Goal: Information Seeking & Learning: Compare options

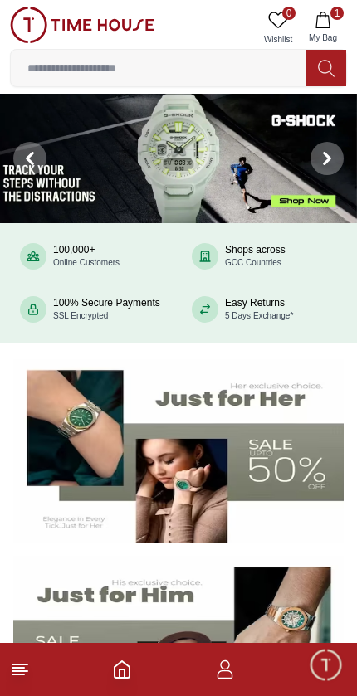
click at [15, 659] on icon at bounding box center [20, 669] width 20 height 20
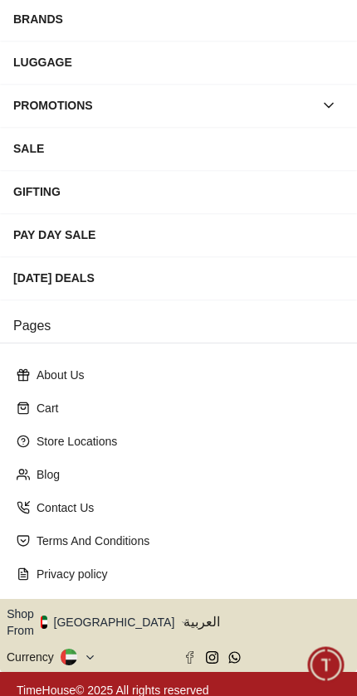
scroll to position [237, 0]
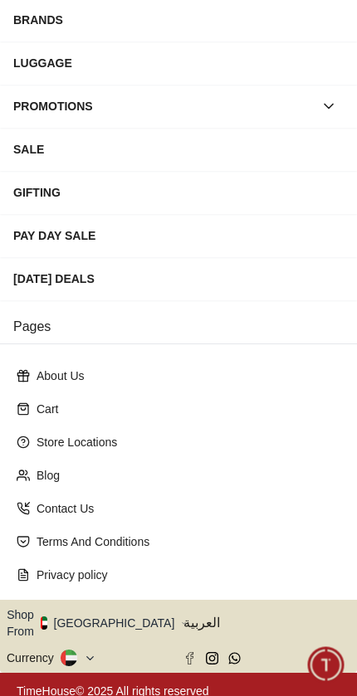
click at [274, 505] on p "Contact Us" at bounding box center [184, 508] width 297 height 17
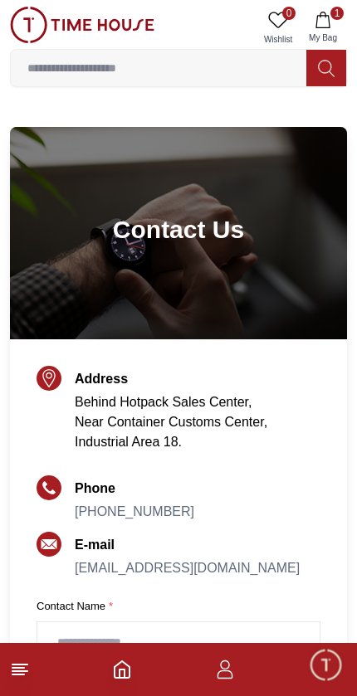
click at [234, 671] on icon "button" at bounding box center [225, 669] width 20 height 20
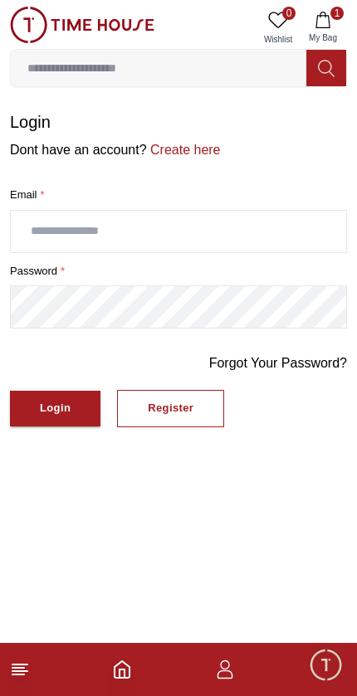
click at [131, 668] on icon "Home" at bounding box center [122, 669] width 20 height 20
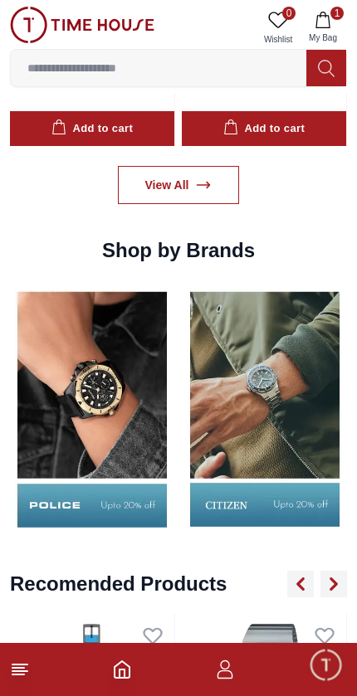
scroll to position [1592, 0]
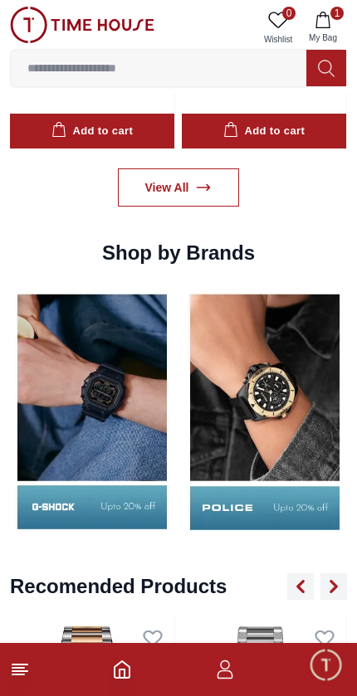
click at [223, 174] on link "View All" at bounding box center [179, 187] width 122 height 38
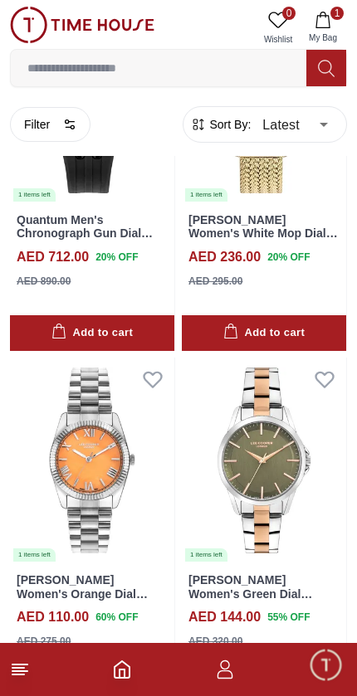
scroll to position [1284, 0]
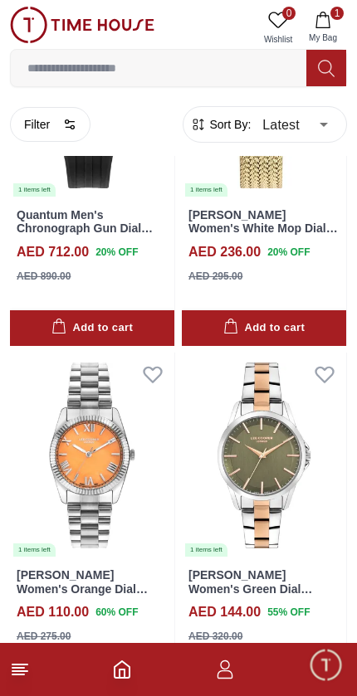
click at [112, 669] on icon "Home" at bounding box center [122, 669] width 20 height 20
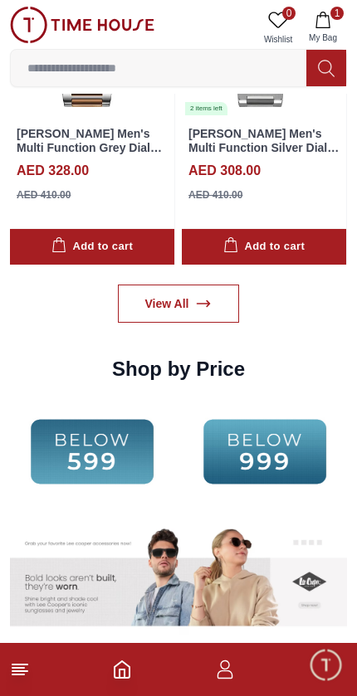
scroll to position [2295, 0]
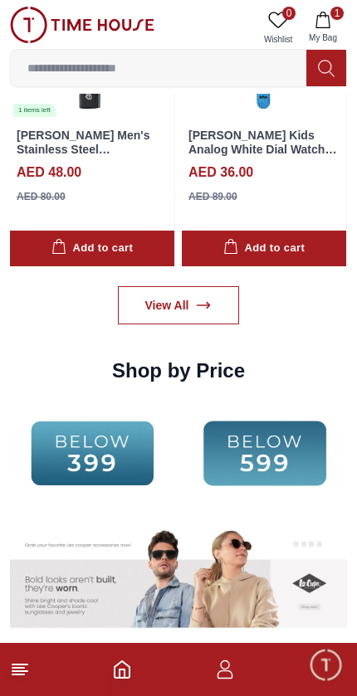
click at [93, 441] on img at bounding box center [92, 452] width 164 height 105
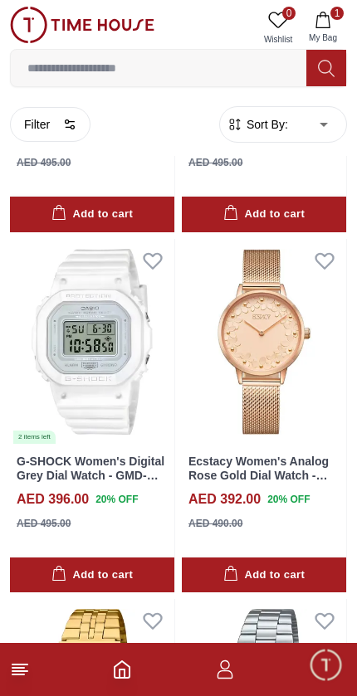
scroll to position [318, 0]
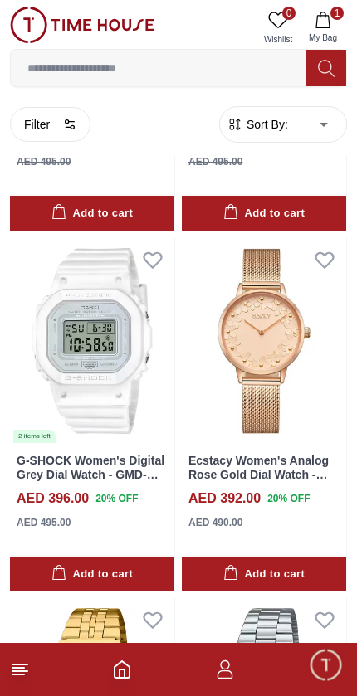
click at [61, 130] on button "Filter" at bounding box center [50, 124] width 80 height 35
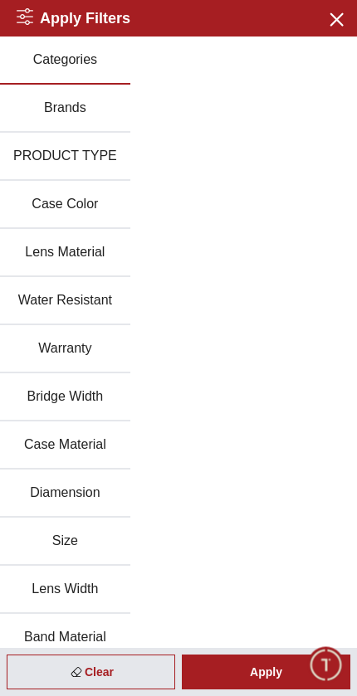
click at [68, 104] on button "Brands" at bounding box center [65, 109] width 130 height 48
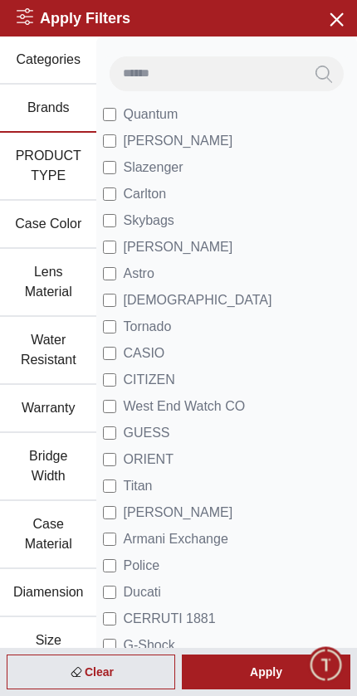
scroll to position [0, 0]
click at [150, 176] on span "Slazenger" at bounding box center [153, 168] width 60 height 20
click at [148, 198] on span "Carlton" at bounding box center [144, 194] width 43 height 20
click at [186, 137] on span "[PERSON_NAME]" at bounding box center [177, 141] width 109 height 20
click at [270, 663] on div "Apply" at bounding box center [266, 671] width 168 height 35
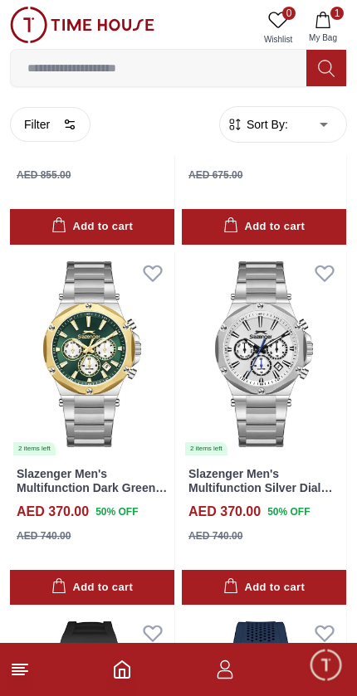
scroll to position [1751, 0]
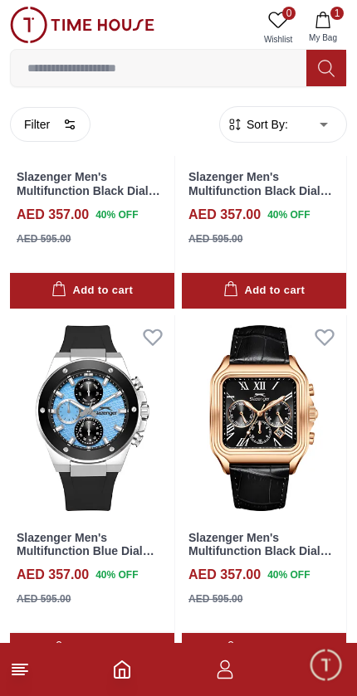
scroll to position [4211, 0]
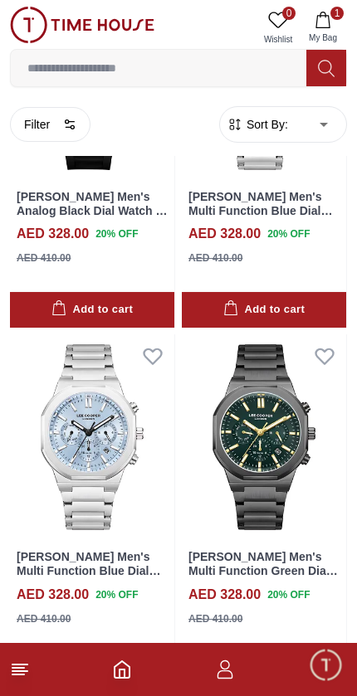
scroll to position [9944, 0]
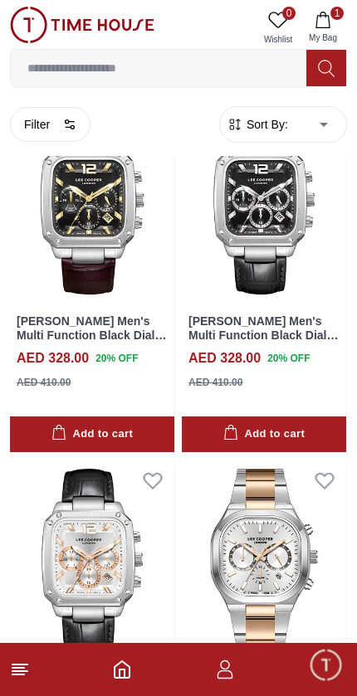
scroll to position [11621, 0]
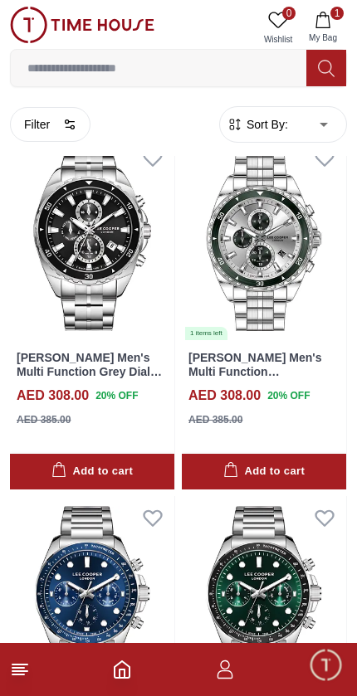
scroll to position [17439, 0]
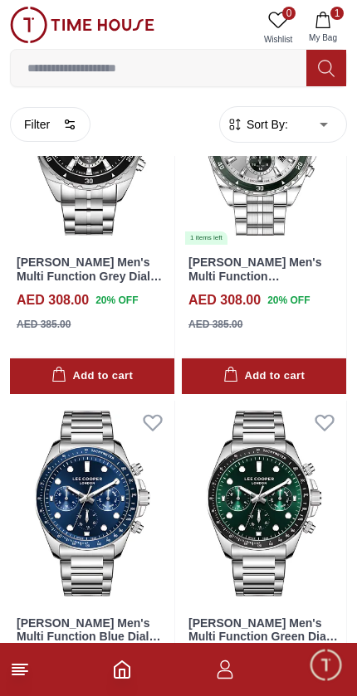
click at [47, 132] on button "Filter" at bounding box center [50, 124] width 80 height 35
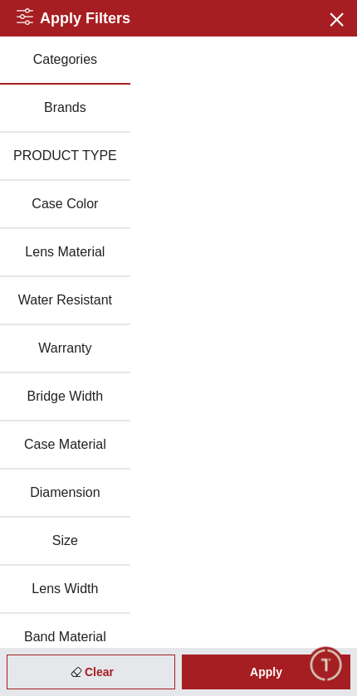
click at [62, 106] on button "Brands" at bounding box center [65, 109] width 130 height 48
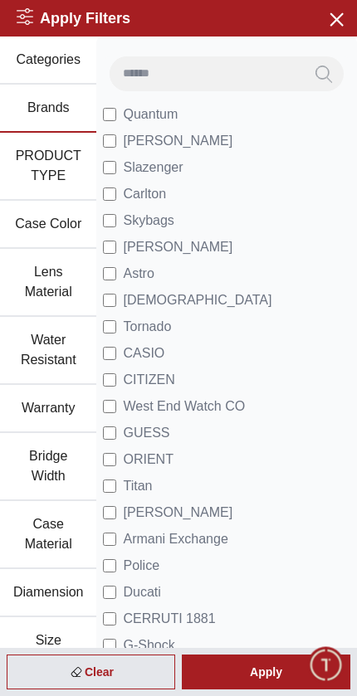
scroll to position [2627, 0]
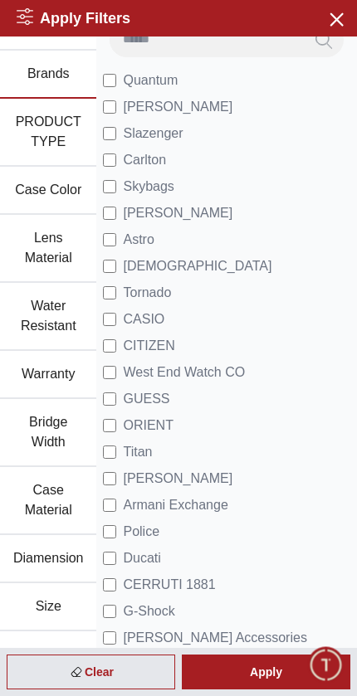
scroll to position [32, 0]
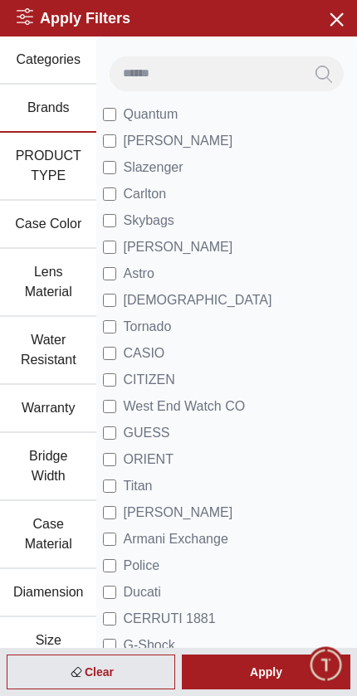
click at [154, 67] on input at bounding box center [206, 72] width 194 height 33
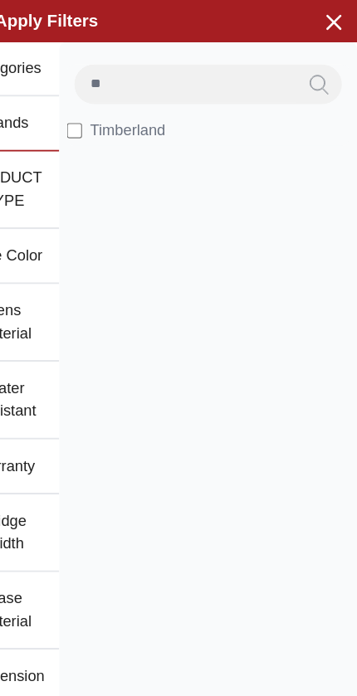
type input "*"
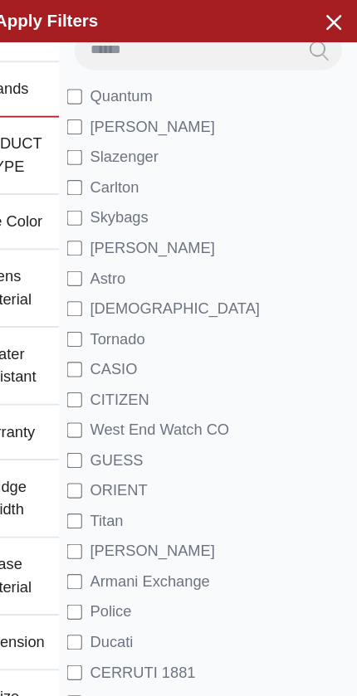
scroll to position [27, 0]
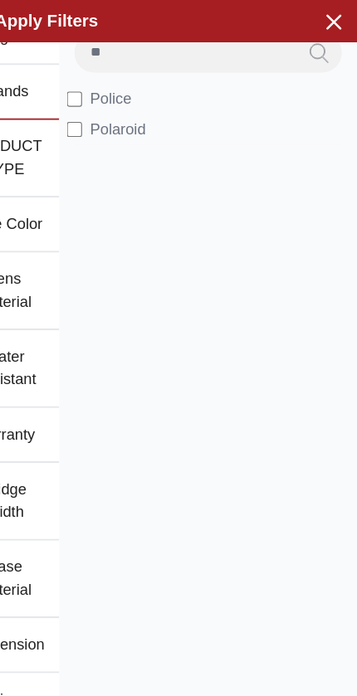
type input "*"
